Goal: Find contact information: Find contact information

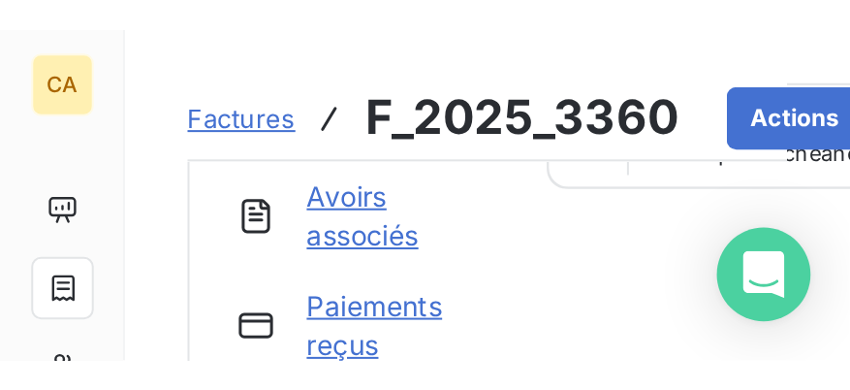
scroll to position [278, 0]
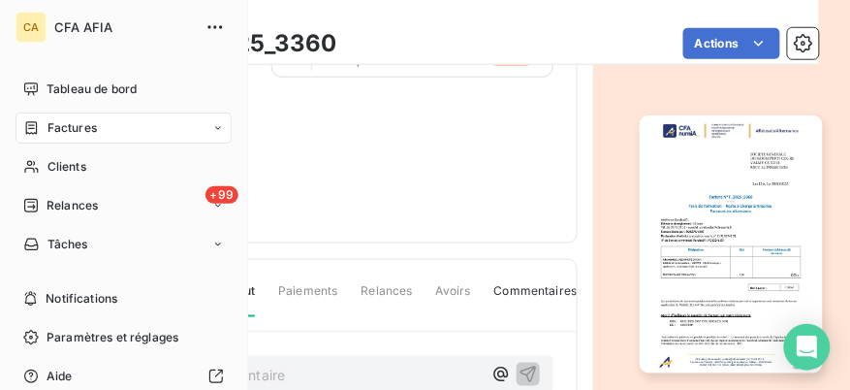
click at [63, 119] on div "Factures" at bounding box center [124, 127] width 216 height 31
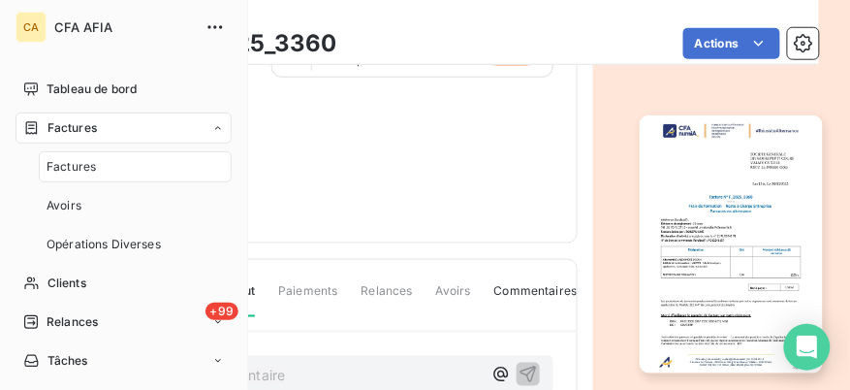
click at [73, 174] on span "Factures" at bounding box center [71, 166] width 49 height 17
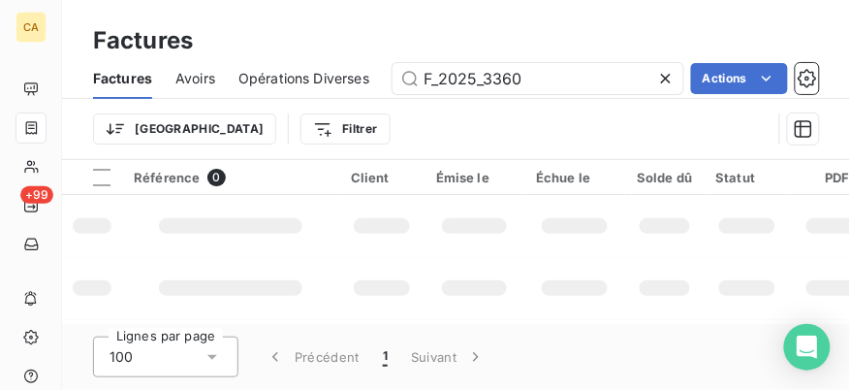
drag, startPoint x: 554, startPoint y: 83, endPoint x: 372, endPoint y: 55, distance: 184.3
click at [372, 55] on div "Factures Factures Avoirs Opérations Diverses F_2025_3360 Actions Trier Filtrer" at bounding box center [456, 80] width 788 height 160
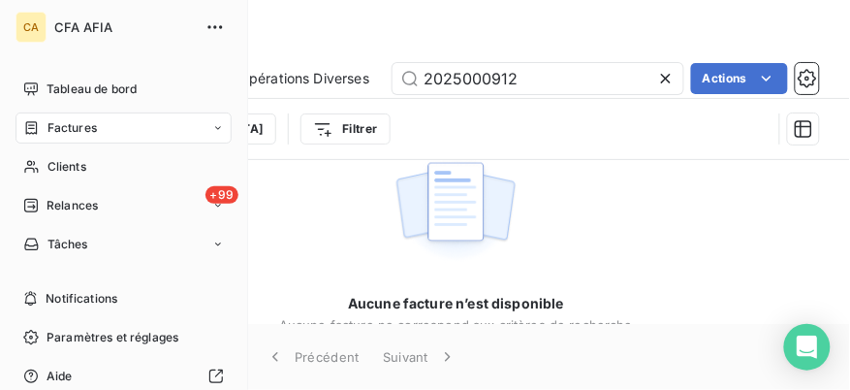
click at [51, 125] on span "Factures" at bounding box center [71, 127] width 49 height 17
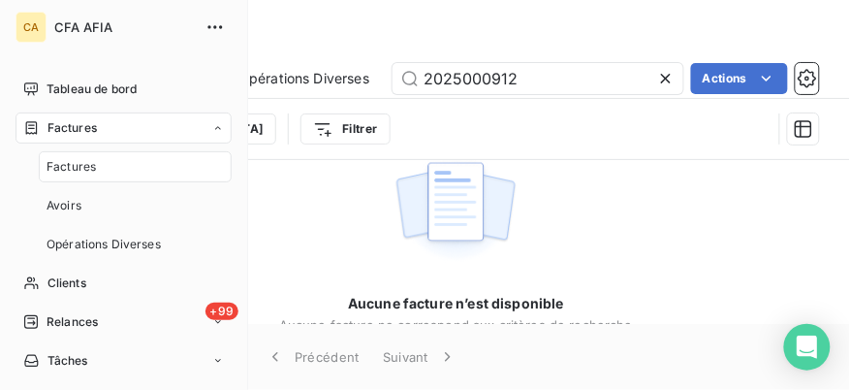
click at [77, 168] on span "Factures" at bounding box center [71, 166] width 49 height 17
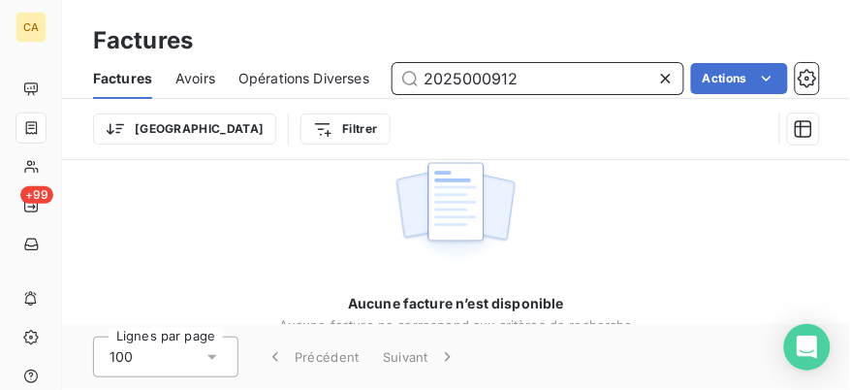
click at [541, 80] on input "2025000912" at bounding box center [537, 78] width 291 height 31
drag, startPoint x: 543, startPoint y: 78, endPoint x: 383, endPoint y: 78, distance: 159.9
click at [383, 78] on div "Factures Avoirs Opérations Diverses 2025000912 Actions" at bounding box center [456, 78] width 788 height 41
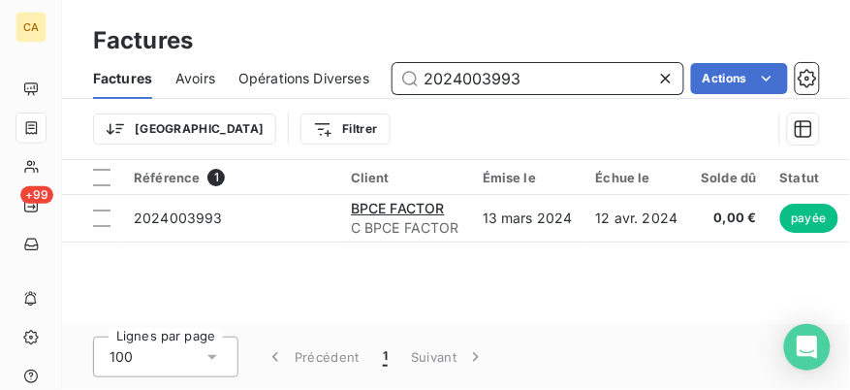
type input "2024003993"
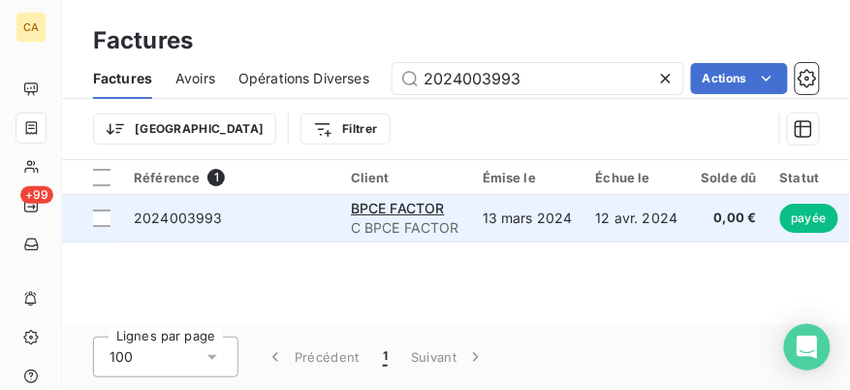
click at [305, 233] on td "2024003993" at bounding box center [230, 218] width 217 height 47
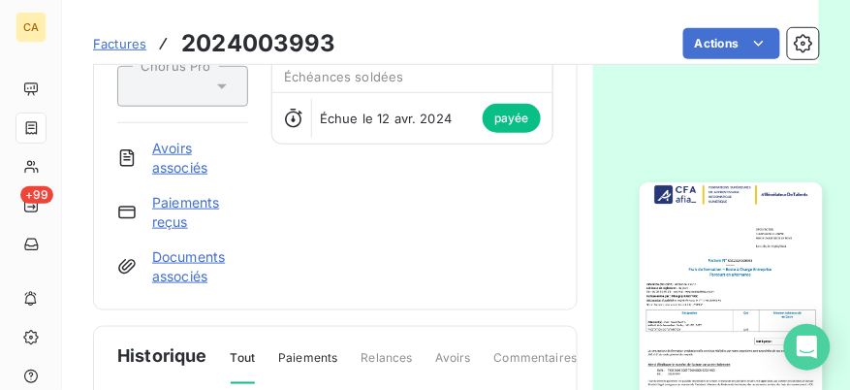
scroll to position [277, 0]
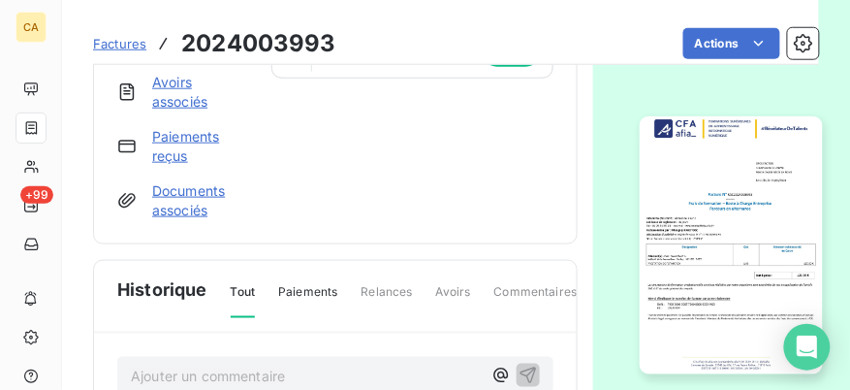
click at [729, 228] on img "button" at bounding box center [731, 245] width 182 height 258
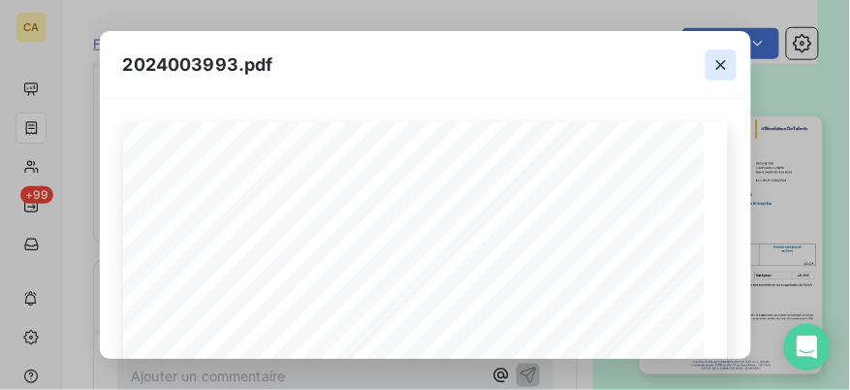
click at [722, 69] on icon "button" at bounding box center [720, 64] width 19 height 19
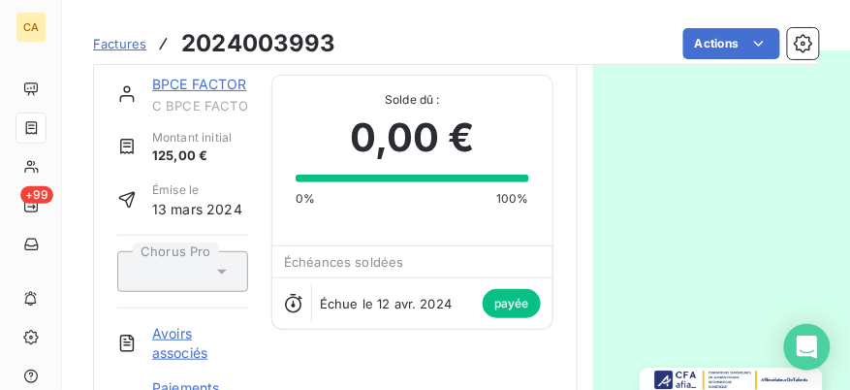
scroll to position [0, 0]
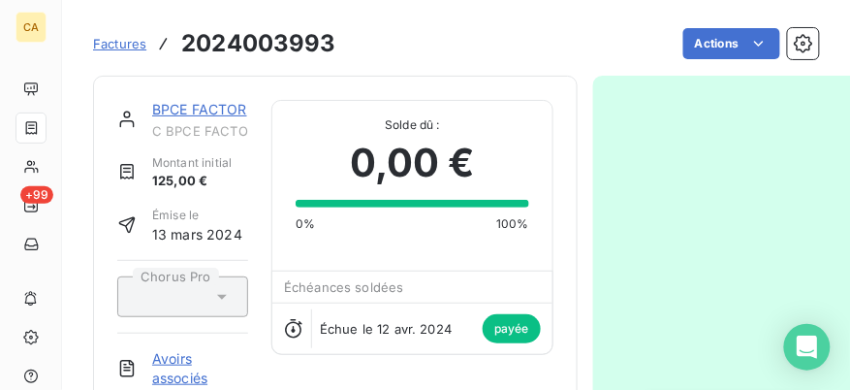
click at [206, 111] on link "BPCE FACTOR" at bounding box center [199, 109] width 95 height 16
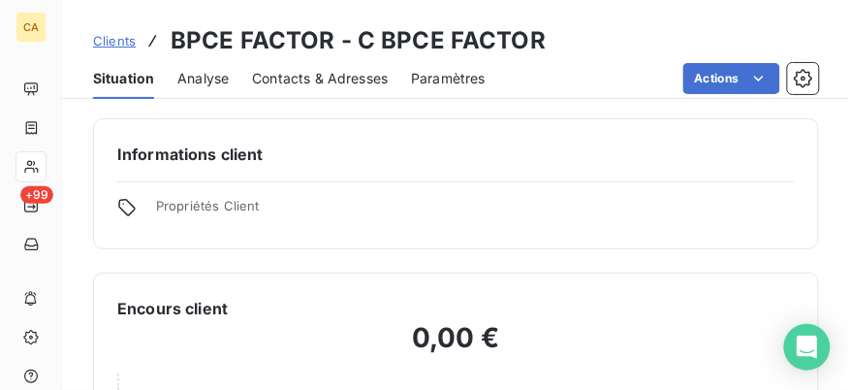
click at [318, 75] on span "Contacts & Adresses" at bounding box center [320, 78] width 136 height 19
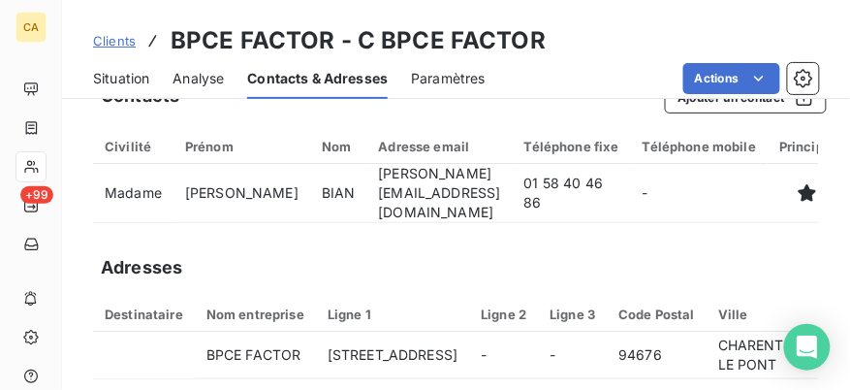
scroll to position [55, 0]
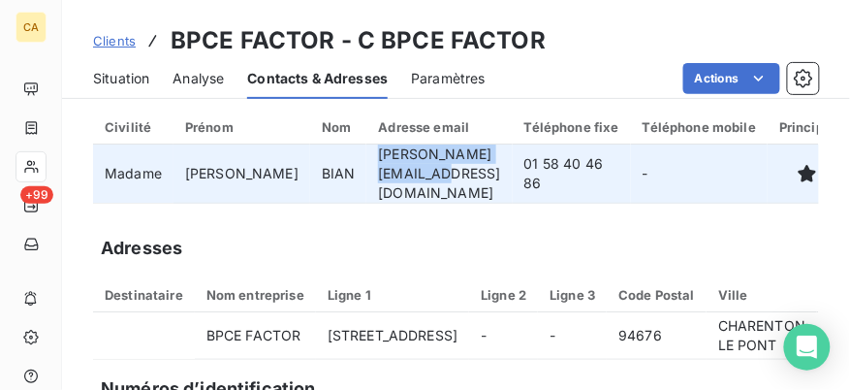
drag, startPoint x: 435, startPoint y: 169, endPoint x: 310, endPoint y: 170, distance: 125.0
click at [366, 170] on td "[PERSON_NAME][EMAIL_ADDRESS][DOMAIN_NAME]" at bounding box center [438, 173] width 145 height 59
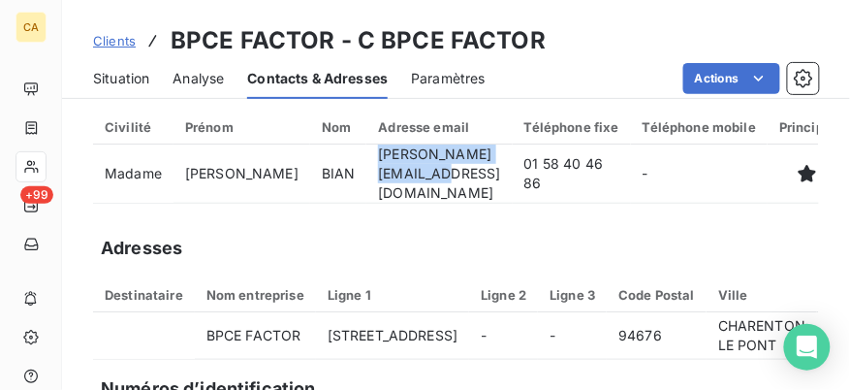
copy td "[PERSON_NAME][EMAIL_ADDRESS][DOMAIN_NAME]"
